Goal: Task Accomplishment & Management: Complete application form

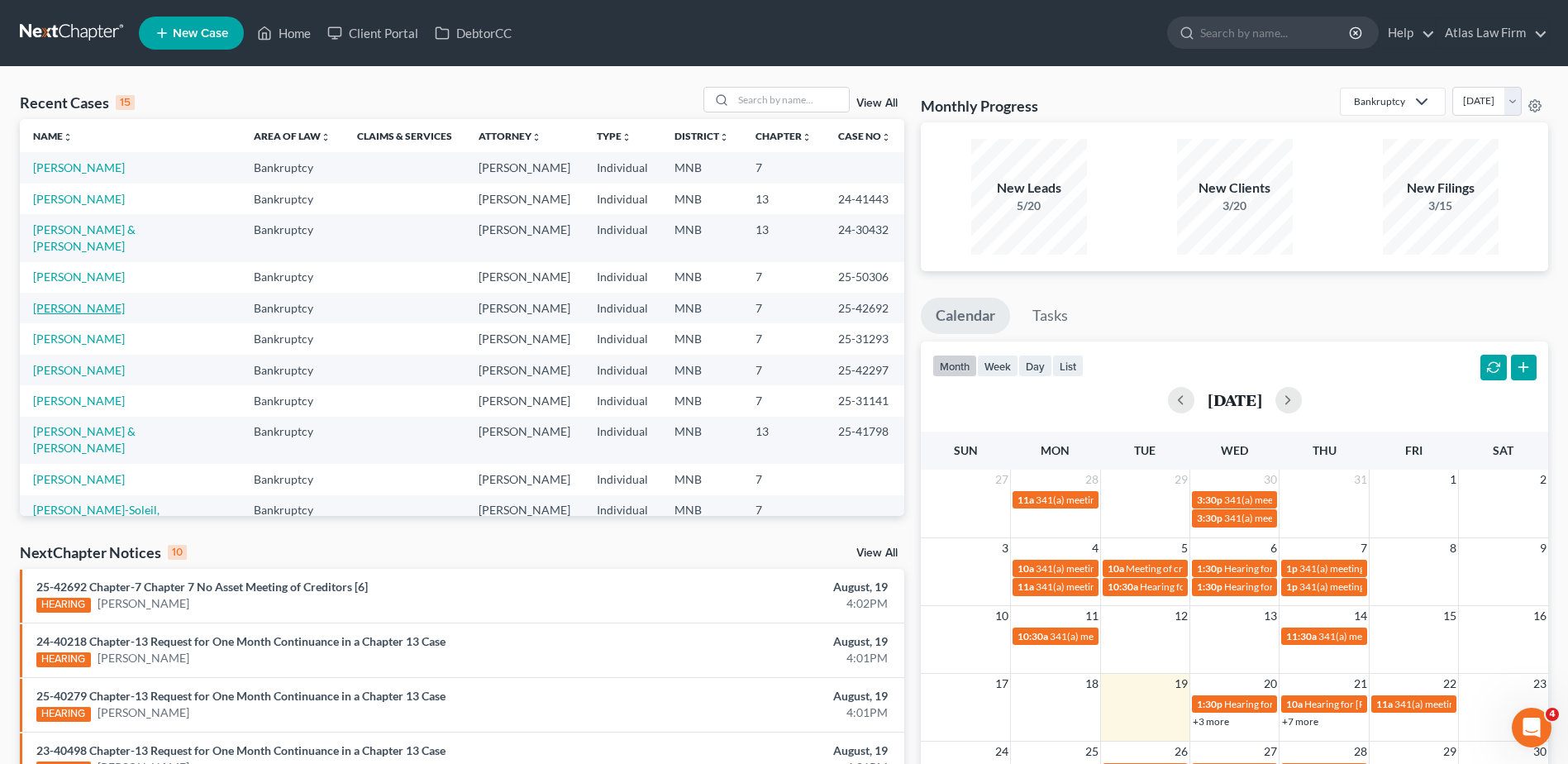
click at [88, 301] on link "[PERSON_NAME]" at bounding box center [79, 309] width 91 height 14
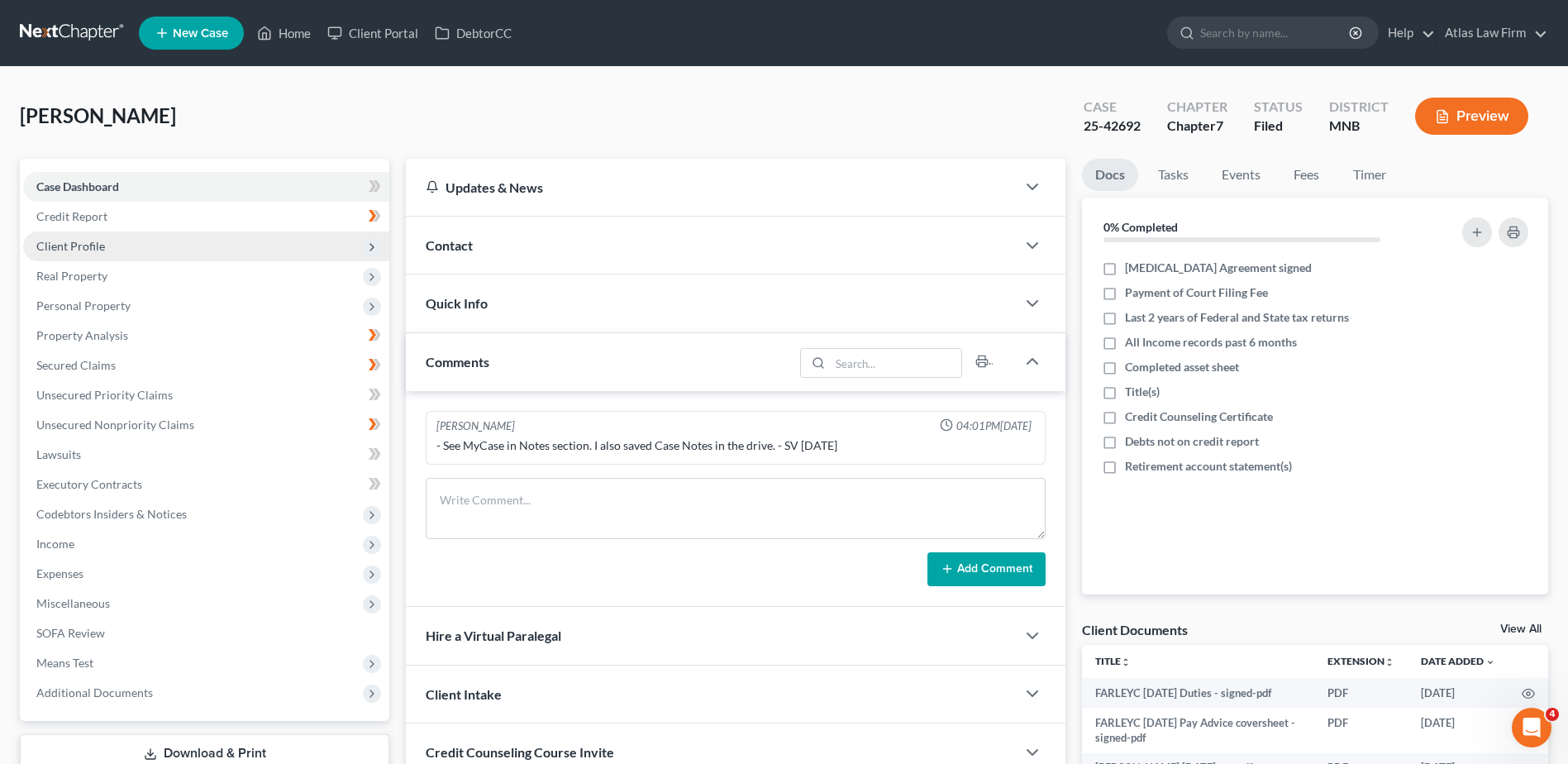
click at [142, 244] on span "Client Profile" at bounding box center [206, 246] width 366 height 30
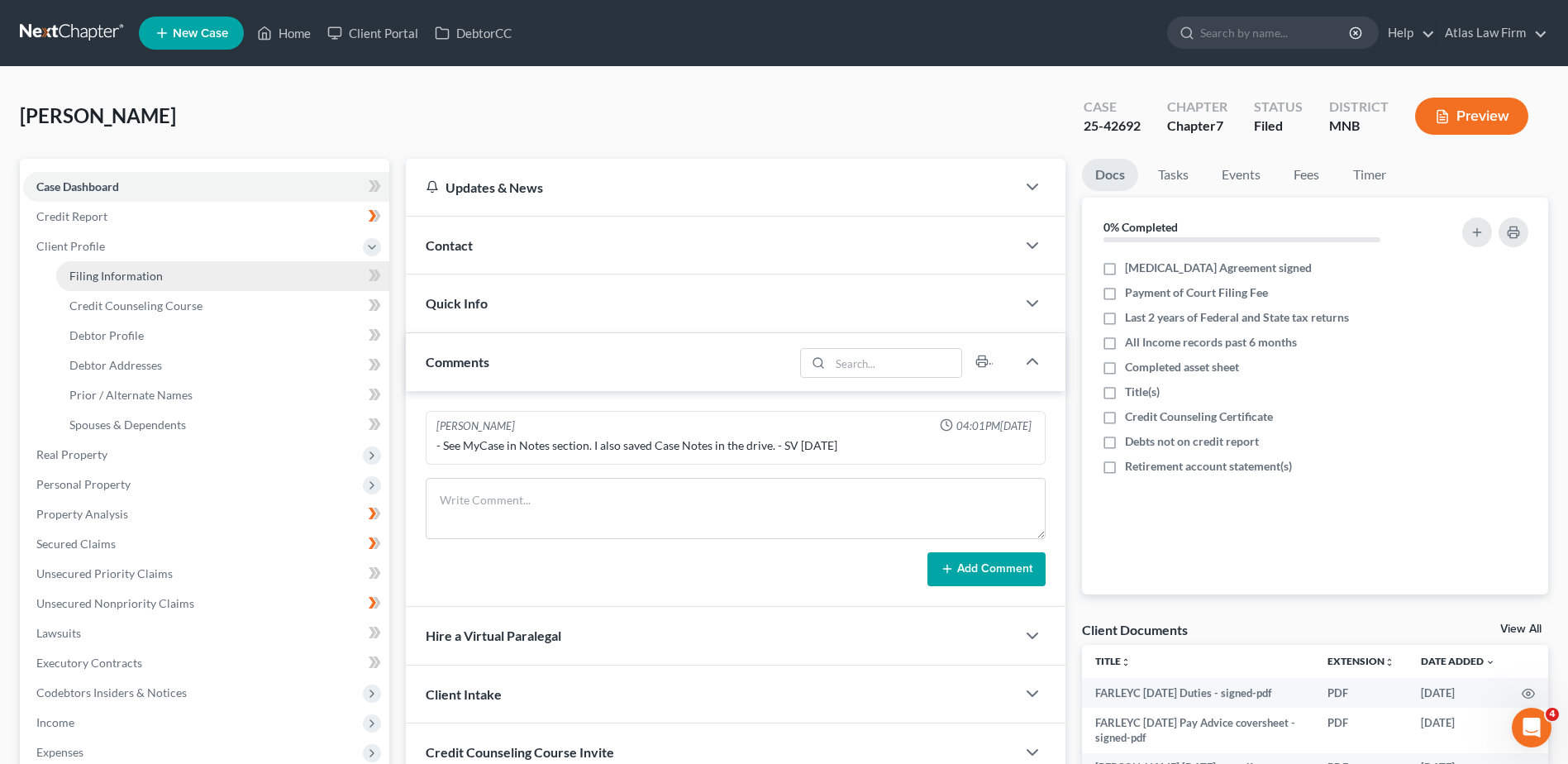
click at [155, 276] on span "Filing Information" at bounding box center [116, 276] width 93 height 14
select select "1"
select select "0"
select select "24"
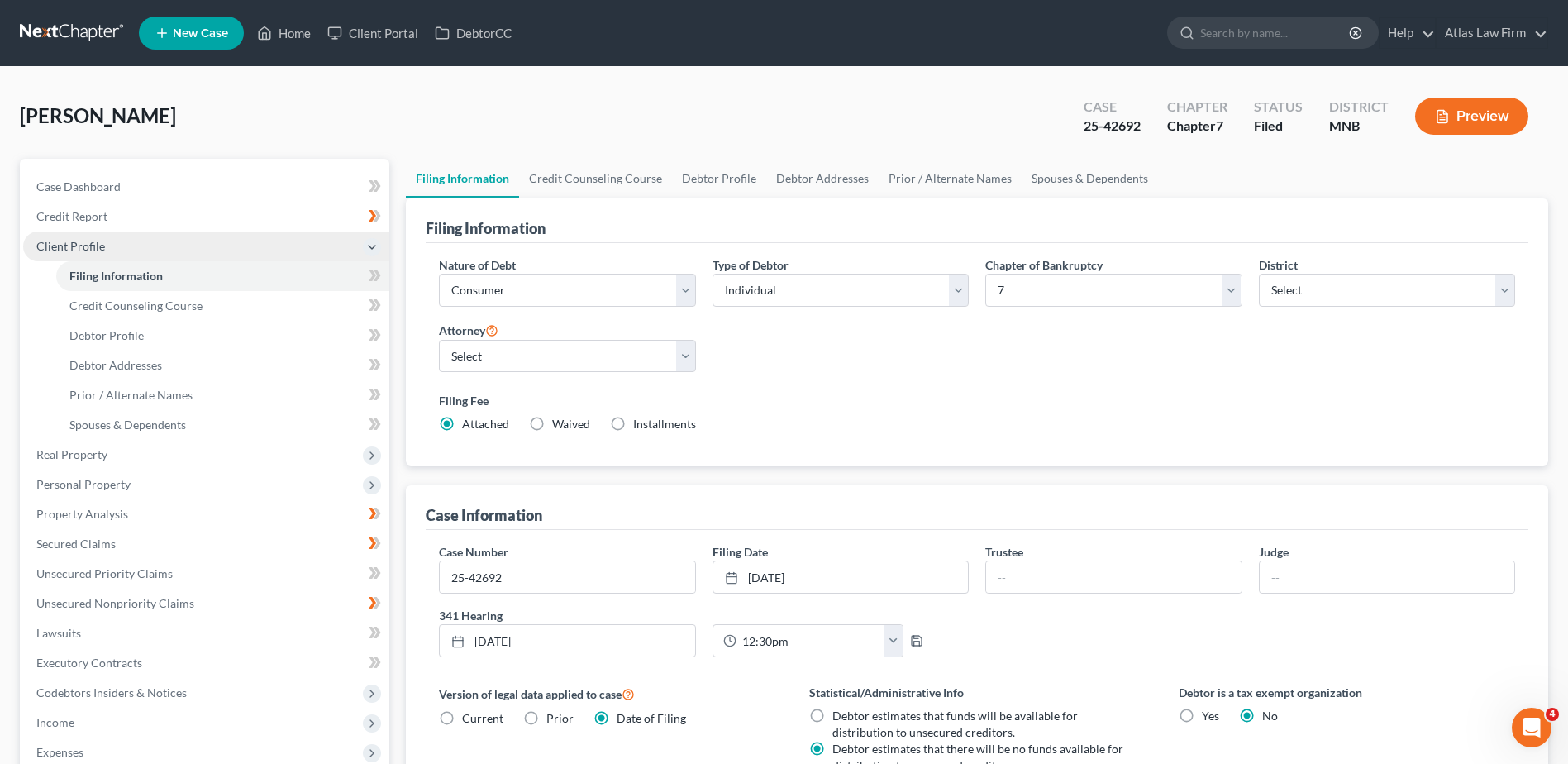
click at [224, 248] on span "Client Profile" at bounding box center [206, 246] width 366 height 30
